Goal: Task Accomplishment & Management: Manage account settings

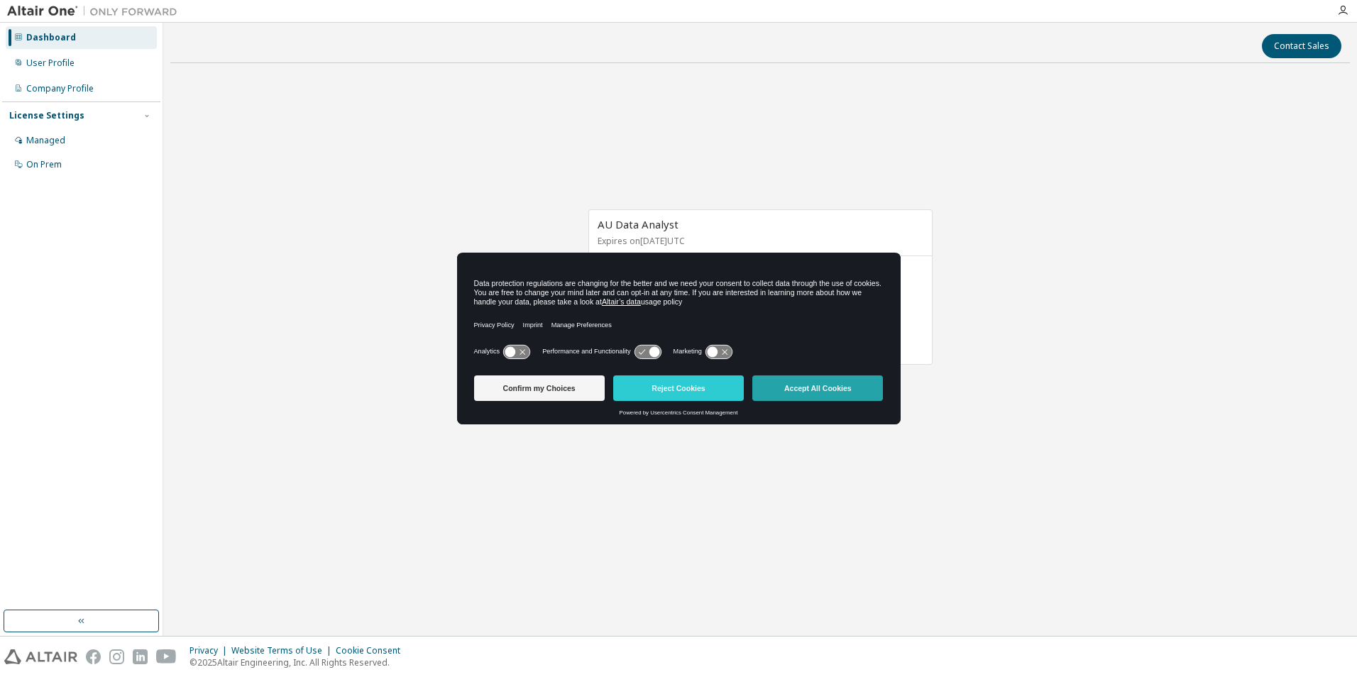
click at [798, 388] on button "Accept All Cookies" at bounding box center [817, 388] width 131 height 26
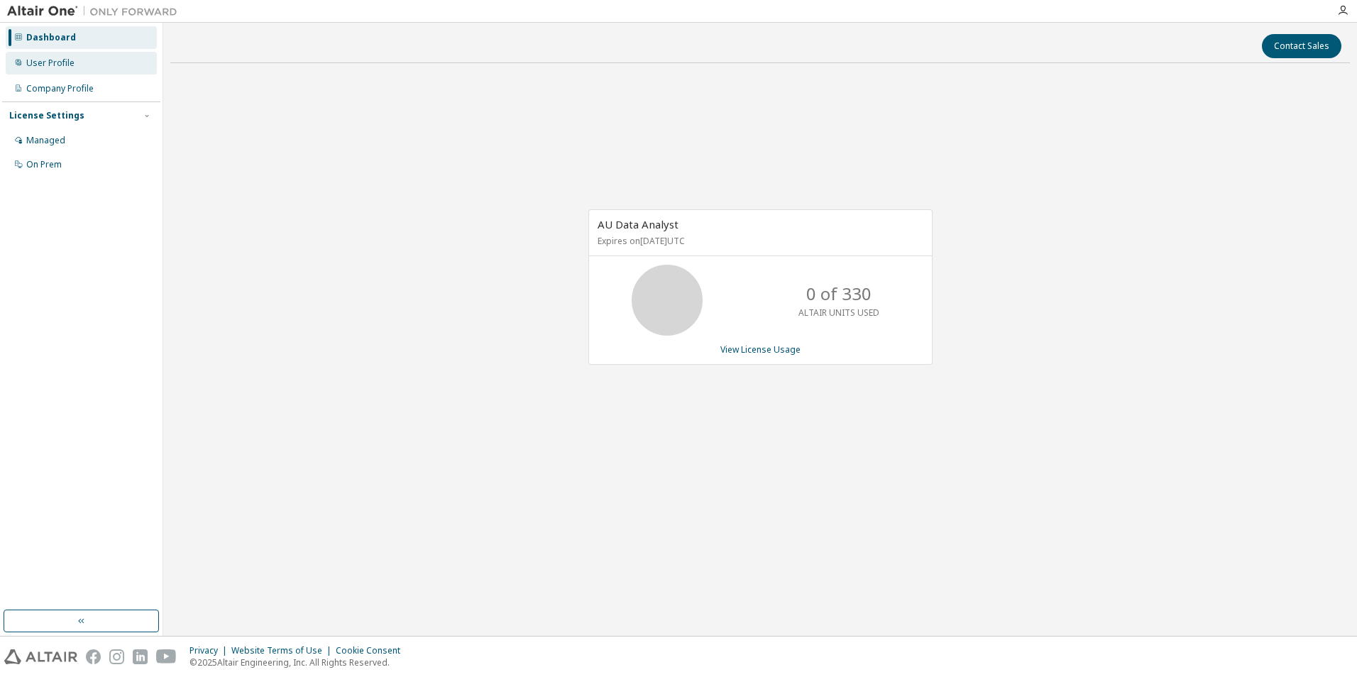
click at [36, 60] on div "User Profile" at bounding box center [50, 62] width 48 height 11
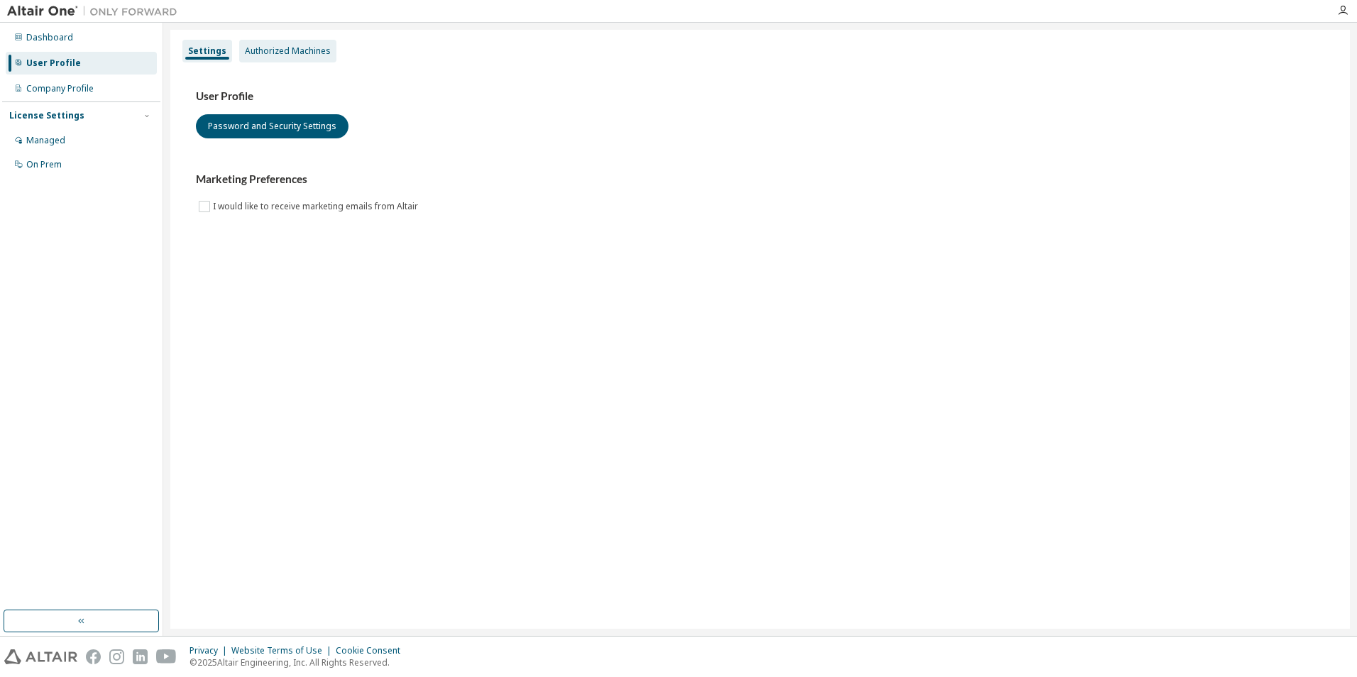
click at [289, 57] on div "Authorized Machines" at bounding box center [287, 51] width 97 height 23
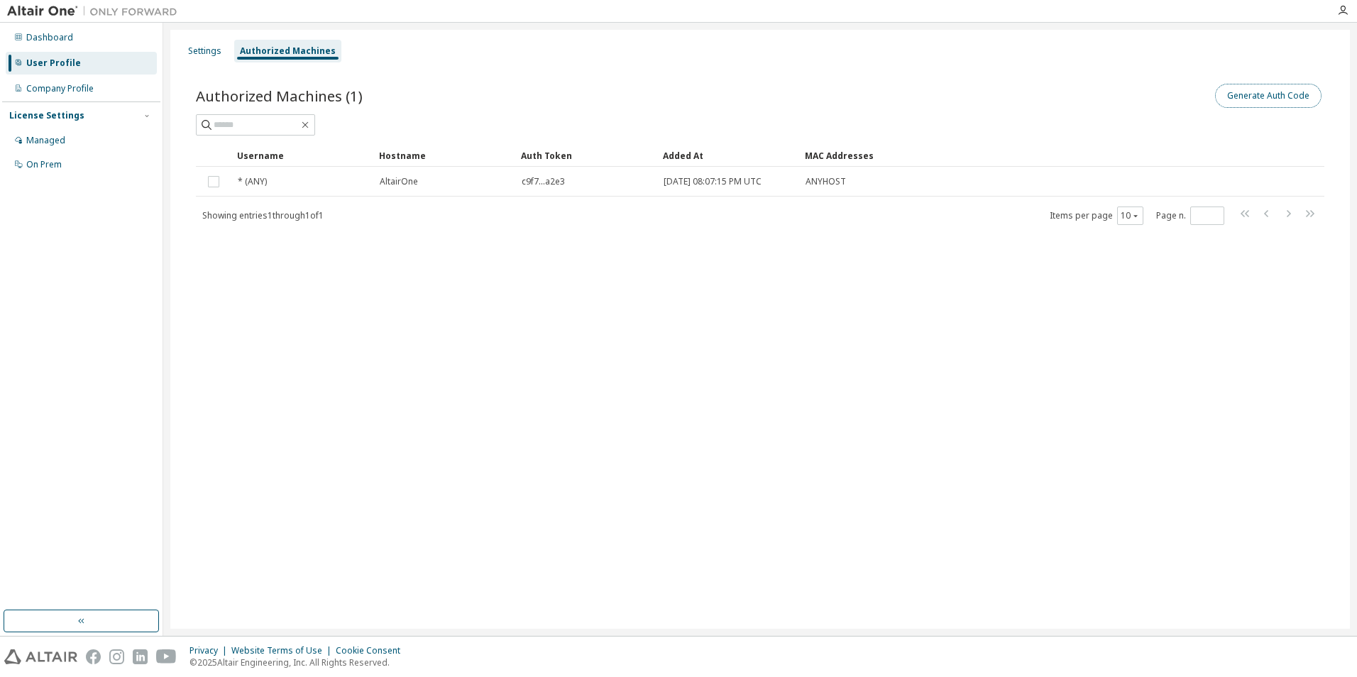
click at [1283, 95] on button "Generate Auth Code" at bounding box center [1268, 96] width 106 height 24
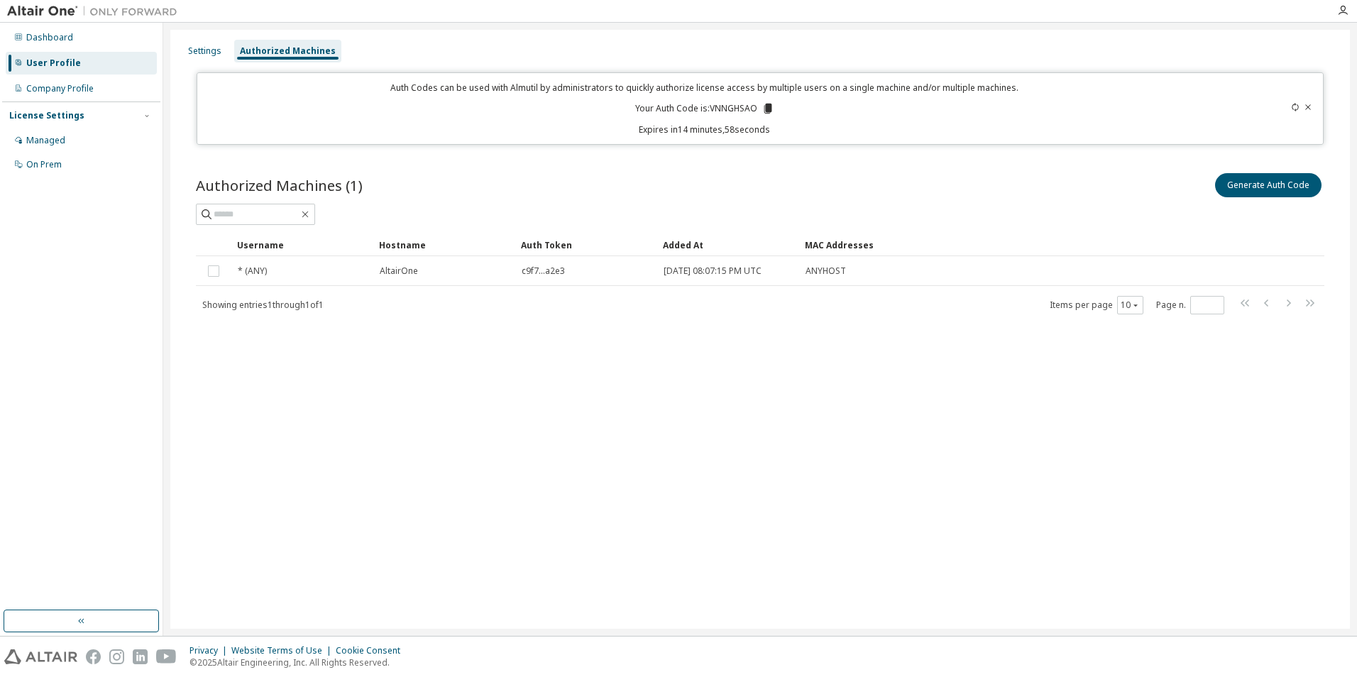
click at [766, 106] on icon at bounding box center [768, 109] width 8 height 10
click at [649, 457] on div "Settings Authorized Machines Auth Codes can be used with Almutil by administrat…" at bounding box center [760, 329] width 1180 height 599
click at [639, 188] on div "Authorized Machines (1) Generate Auth Code" at bounding box center [760, 185] width 1129 height 30
click at [1294, 106] on icon at bounding box center [1295, 107] width 9 height 9
click at [1278, 180] on button "Generate Auth Code" at bounding box center [1268, 185] width 106 height 24
